Goal: Complete application form

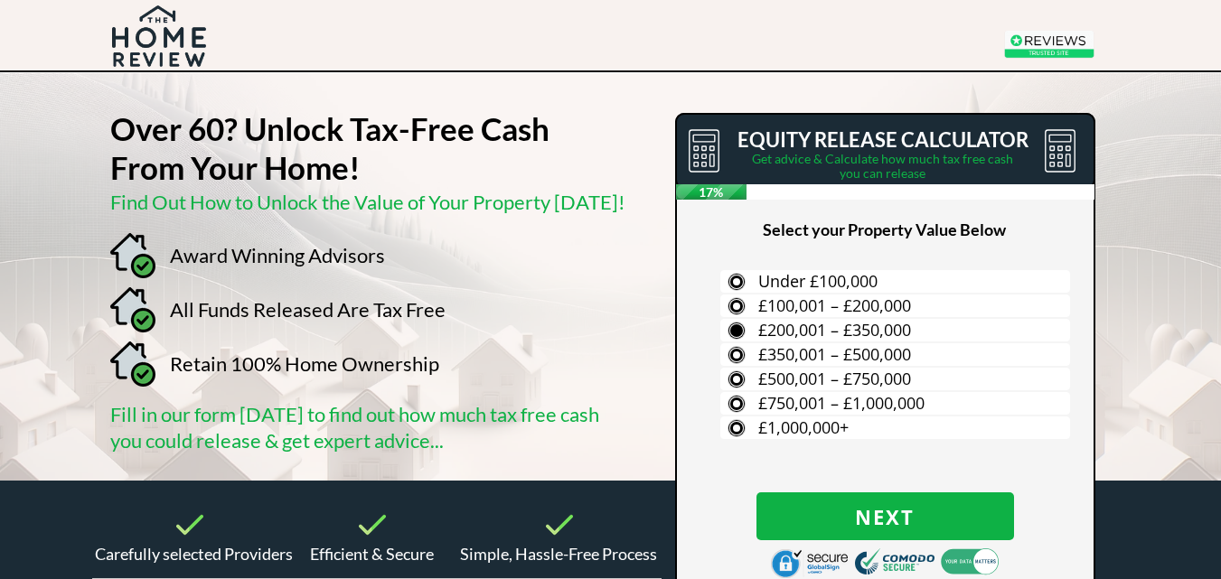
click at [820, 325] on span "£200,001 – £350,000" at bounding box center [834, 330] width 153 height 22
click at [0, 0] on input "£200,001 – £350,000" at bounding box center [0, 0] width 0 height 0
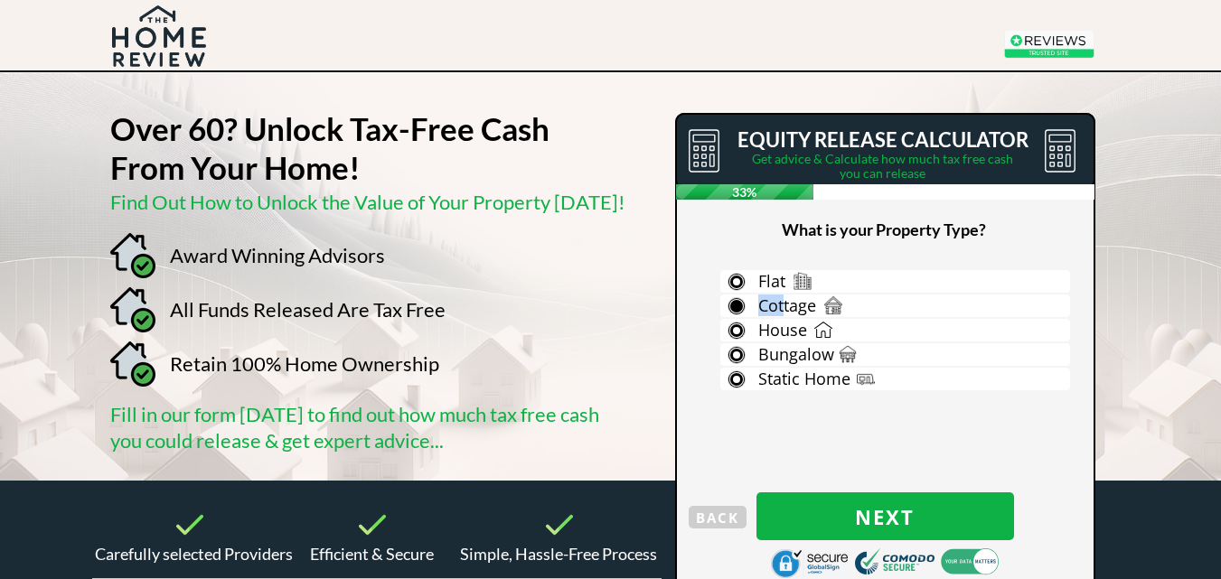
drag, startPoint x: 747, startPoint y: 298, endPoint x: 781, endPoint y: 306, distance: 35.3
click at [781, 306] on label "Cottage" at bounding box center [895, 306] width 350 height 23
click at [781, 306] on span "Cottage" at bounding box center [787, 306] width 58 height 22
click at [0, 0] on input "Cottage" at bounding box center [0, 0] width 0 height 0
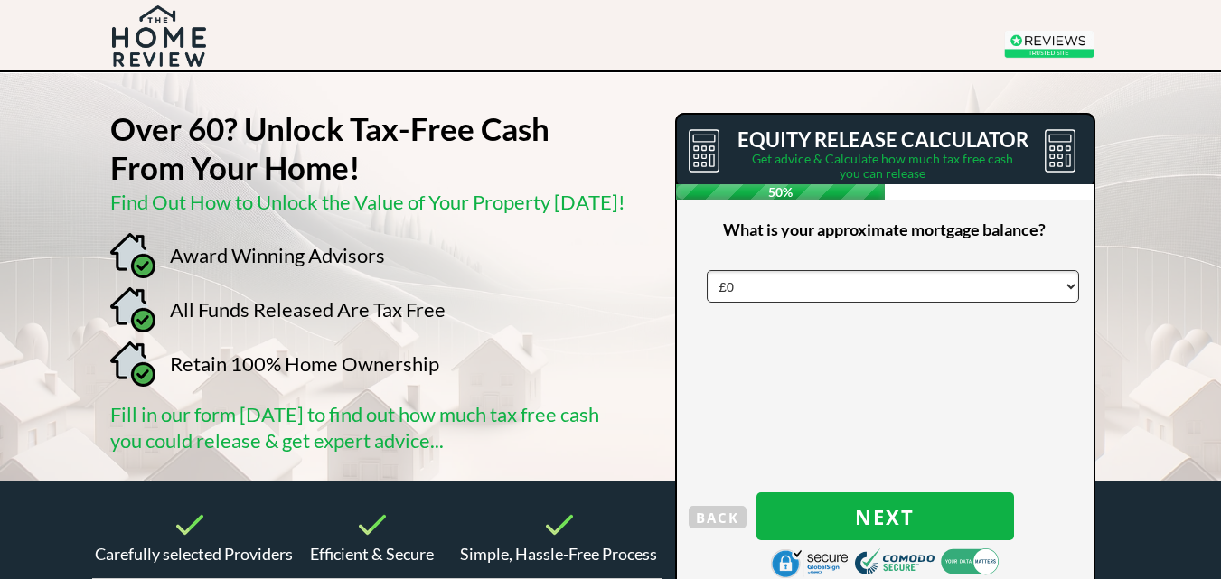
click at [738, 282] on select "£0 £5,000 £10,000 £15,000 £20,000 £25,000 £30,000 £35,000 £40,000 £45,000 £50,0…" at bounding box center [893, 286] width 372 height 33
click at [707, 270] on select "£0 £5,000 £10,000 £15,000 £20,000 £25,000 £30,000 £35,000 £40,000 £45,000 £50,0…" at bounding box center [893, 286] width 372 height 33
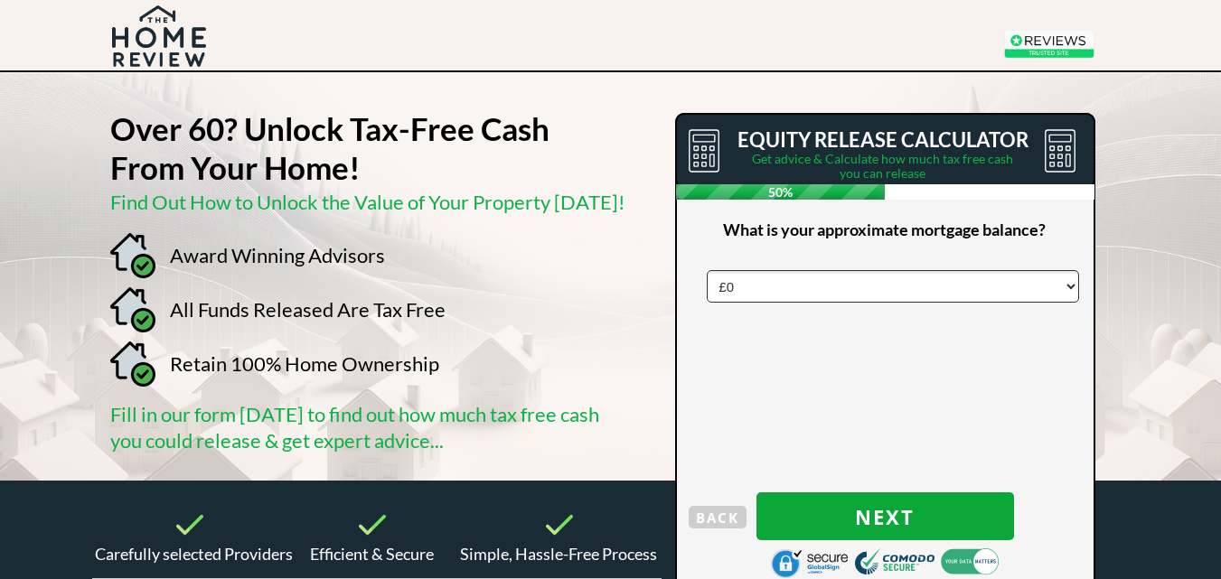
click at [914, 509] on span "Next" at bounding box center [885, 516] width 258 height 23
